Goal: Task Accomplishment & Management: Complete application form

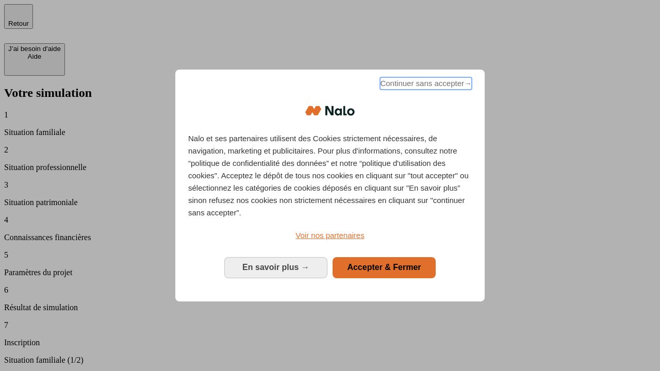
click at [425, 85] on span "Continuer sans accepter →" at bounding box center [426, 83] width 92 height 12
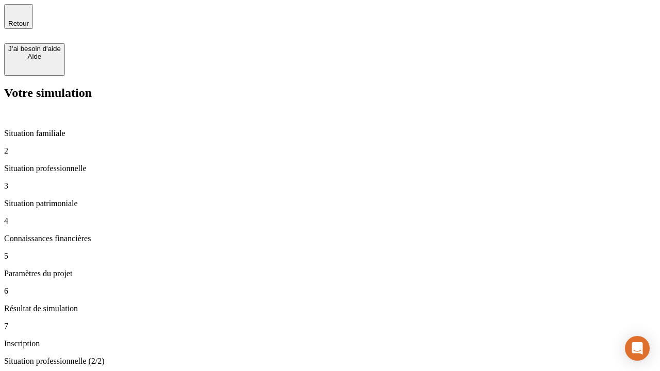
type input "30 000"
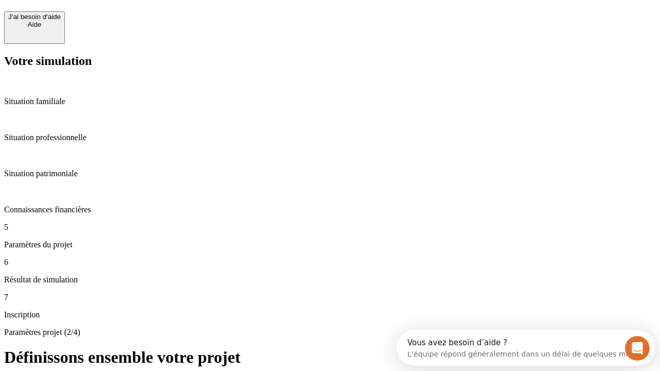
scroll to position [20, 0]
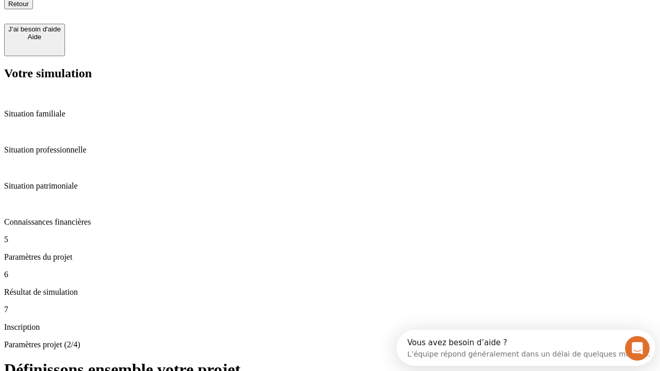
type input "25"
type input "1 000"
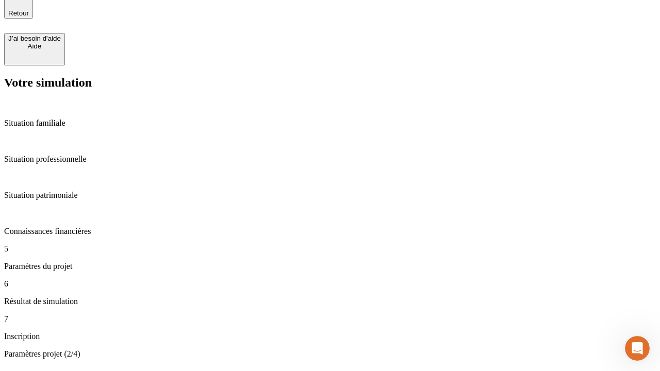
type input "640"
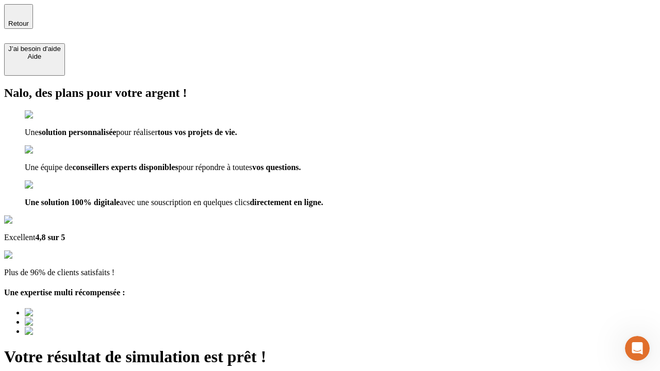
type input "[EMAIL_ADDRESS][PERSON_NAME][DOMAIN_NAME]"
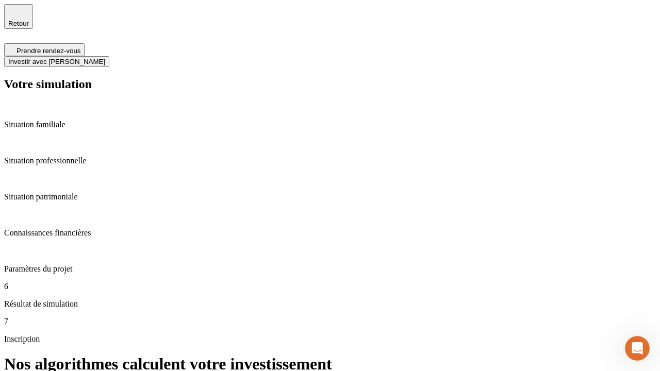
scroll to position [4, 0]
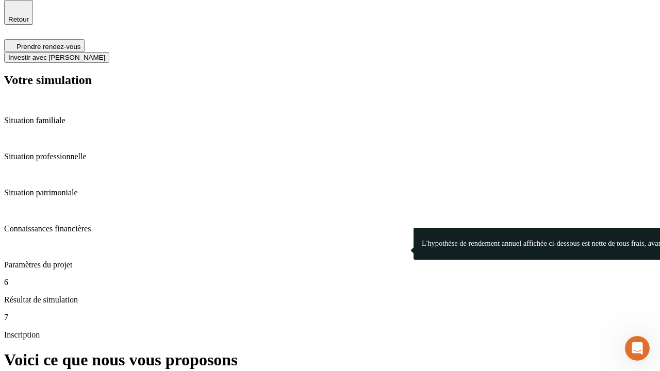
click at [105, 54] on span "Investir avec [PERSON_NAME]" at bounding box center [56, 58] width 97 height 8
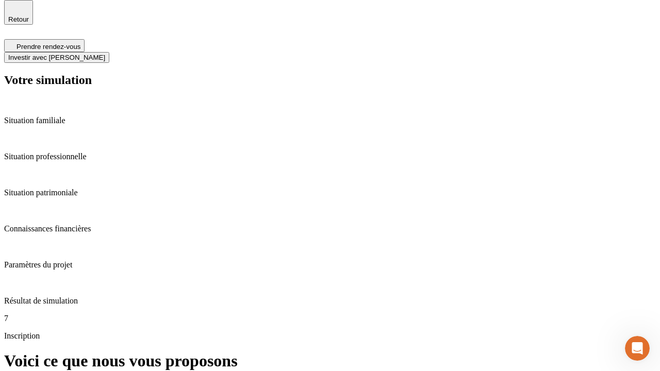
scroll to position [0, 0]
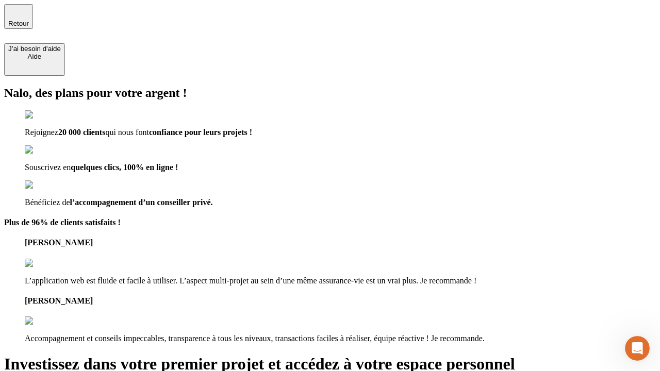
type input "abc"
